Goal: Task Accomplishment & Management: Complete application form

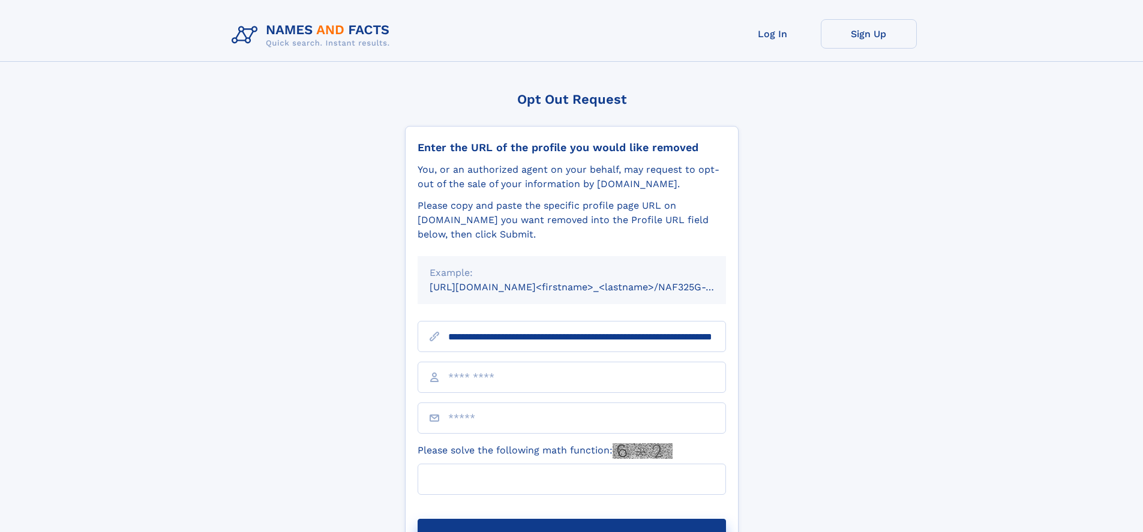
scroll to position [0, 116]
type input "**********"
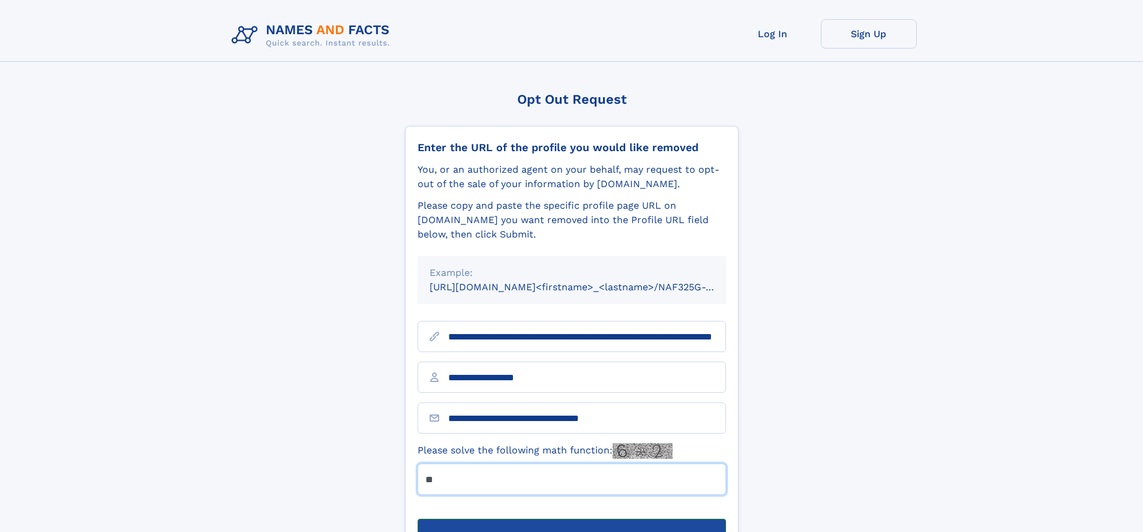
type input "**"
click at [571, 519] on button "Submit Opt Out Request" at bounding box center [572, 538] width 308 height 38
